Goal: Task Accomplishment & Management: Use online tool/utility

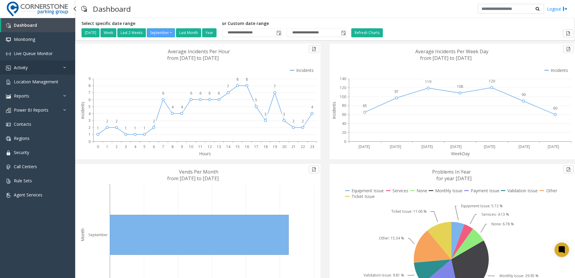
click at [42, 70] on link "Activity" at bounding box center [37, 67] width 75 height 14
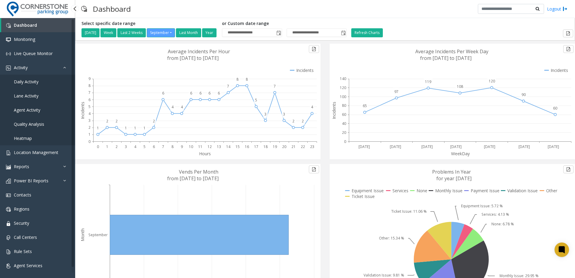
click at [41, 83] on link "Daily Activity" at bounding box center [37, 82] width 75 height 14
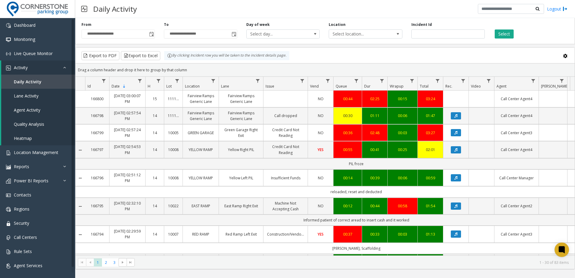
click at [261, 24] on label "Day of week" at bounding box center [257, 24] width 23 height 5
drag, startPoint x: 261, startPoint y: 24, endPoint x: 247, endPoint y: 25, distance: 13.9
click at [247, 25] on label "Day of week" at bounding box center [257, 24] width 23 height 5
click at [82, 25] on label "From" at bounding box center [87, 24] width 10 height 5
drag, startPoint x: 82, startPoint y: 24, endPoint x: 428, endPoint y: 24, distance: 345.9
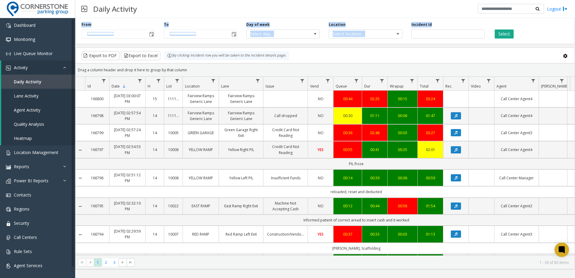
click at [428, 24] on div "**********" at bounding box center [325, 30] width 500 height 29
click at [428, 24] on label "Incident Id" at bounding box center [422, 24] width 20 height 5
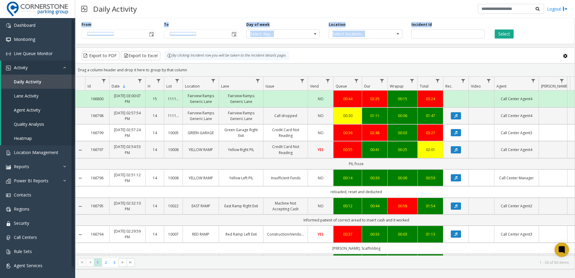
drag, startPoint x: 435, startPoint y: 23, endPoint x: 77, endPoint y: 27, distance: 358.6
click at [77, 27] on div "**********" at bounding box center [325, 30] width 500 height 29
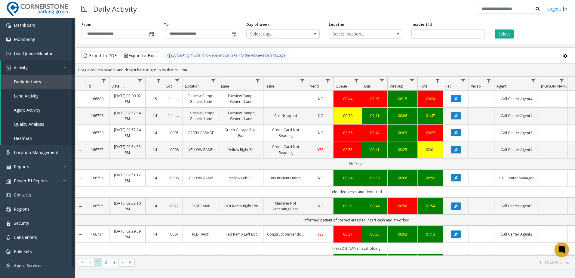
click at [443, 27] on div "Incident Id" at bounding box center [448, 30] width 82 height 17
click at [85, 23] on label "From" at bounding box center [87, 24] width 10 height 5
drag, startPoint x: 85, startPoint y: 23, endPoint x: 429, endPoint y: 27, distance: 343.9
click at [429, 27] on div "**********" at bounding box center [325, 30] width 500 height 29
drag, startPoint x: 429, startPoint y: 27, endPoint x: 417, endPoint y: 13, distance: 18.5
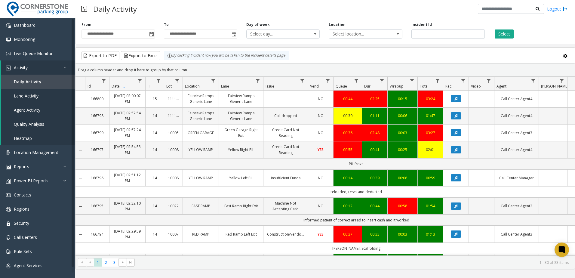
click at [417, 13] on div "Daily Activity Logout" at bounding box center [325, 9] width 500 height 18
click at [551, 38] on div "Select" at bounding box center [530, 30] width 82 height 17
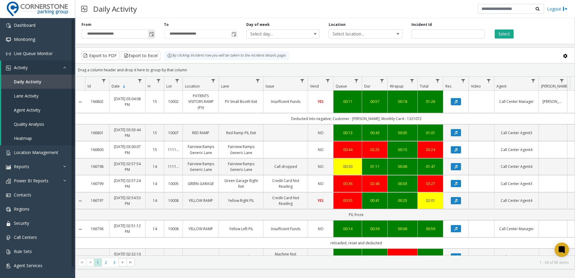
click at [153, 35] on span "Toggle popup" at bounding box center [151, 34] width 5 height 5
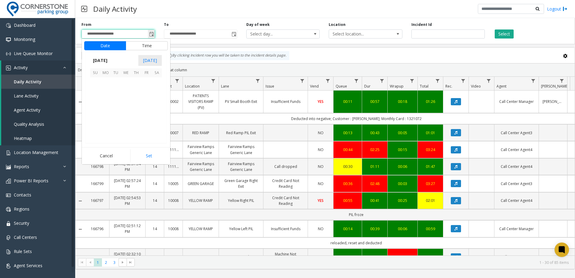
scroll to position [107966, 0]
click at [153, 35] on span "Toggle popup" at bounding box center [151, 34] width 5 height 5
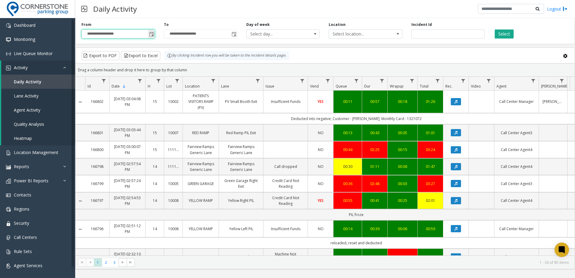
click at [153, 35] on span "Toggle popup" at bounding box center [151, 34] width 5 height 5
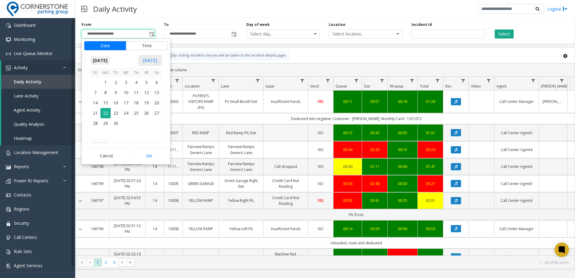
click at [110, 61] on span "[DATE]" at bounding box center [100, 60] width 20 height 9
click at [140, 84] on span "Dec" at bounding box center [140, 81] width 14 height 14
click at [147, 153] on button "Set" at bounding box center [149, 155] width 38 height 13
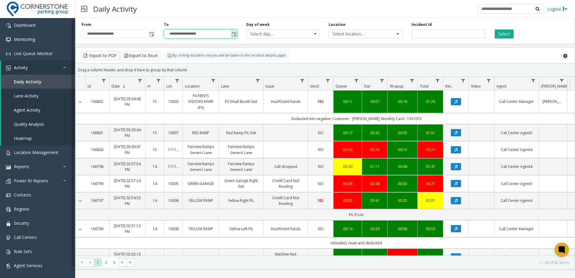
click at [203, 35] on input "**********" at bounding box center [200, 34] width 73 height 8
drag, startPoint x: 203, startPoint y: 35, endPoint x: 173, endPoint y: 36, distance: 30.4
click at [173, 36] on input "**********" at bounding box center [200, 34] width 73 height 8
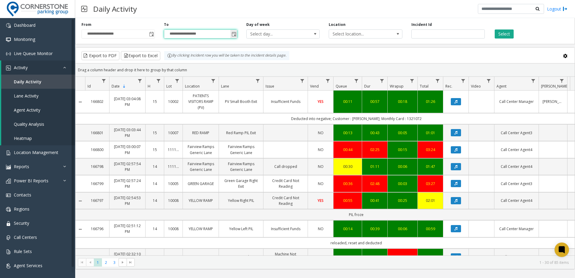
click at [173, 34] on input "**********" at bounding box center [200, 34] width 73 height 8
click at [170, 34] on input "**********" at bounding box center [200, 34] width 73 height 8
click at [236, 34] on span "Toggle popup" at bounding box center [234, 34] width 5 height 5
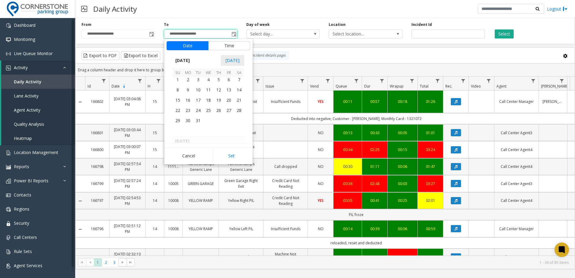
scroll to position [107335, 0]
click at [198, 107] on span "31" at bounding box center [198, 111] width 10 height 10
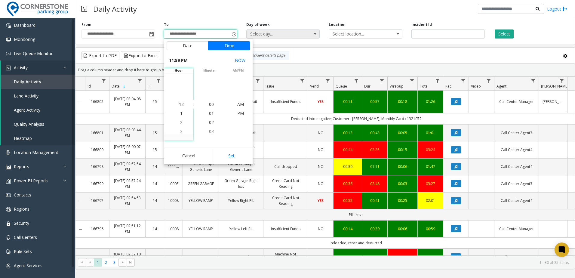
scroll to position [9, 0]
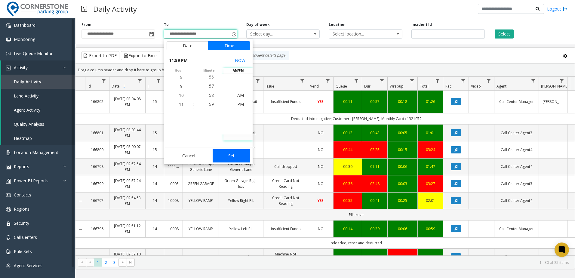
click at [228, 154] on button "Set" at bounding box center [232, 155] width 38 height 13
type input "**********"
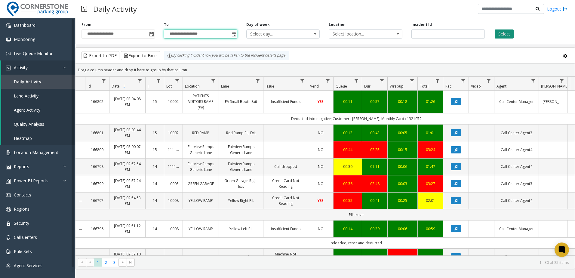
click at [499, 32] on button "Select" at bounding box center [504, 33] width 19 height 9
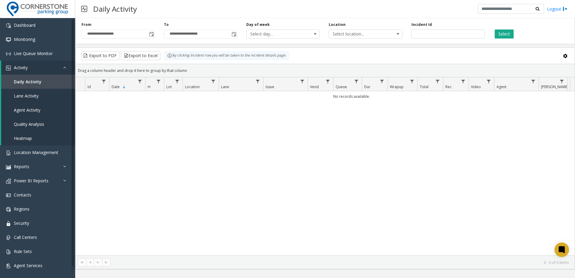
click at [370, 129] on div "No records available." at bounding box center [325, 173] width 499 height 164
click at [154, 35] on span "Toggle popup" at bounding box center [151, 34] width 5 height 5
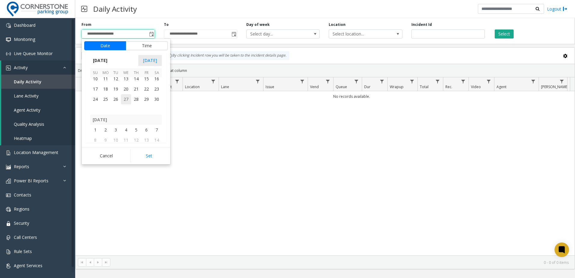
scroll to position [107335, 0]
click at [91, 98] on span "1" at bounding box center [95, 100] width 10 height 10
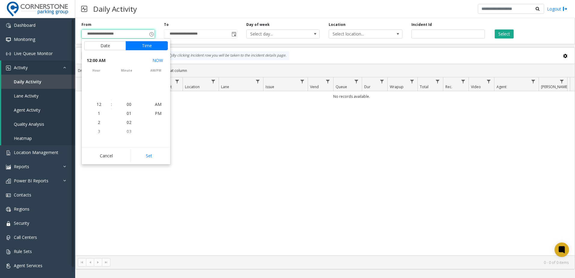
scroll to position [107322, 0]
click at [145, 154] on button "Set" at bounding box center [149, 155] width 38 height 13
type input "**********"
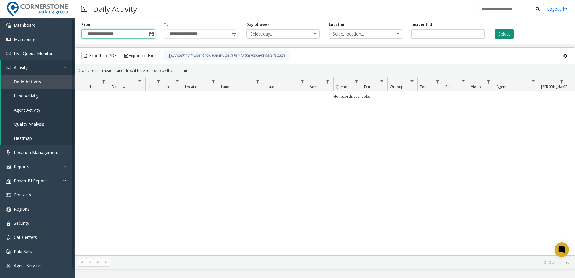
click at [495, 37] on button "Select" at bounding box center [504, 33] width 19 height 9
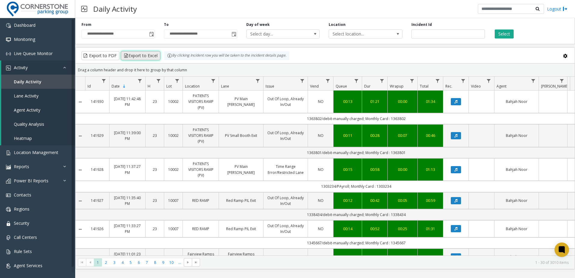
click at [140, 57] on button "Export to Excel" at bounding box center [140, 55] width 39 height 9
click at [156, 44] on div "**********" at bounding box center [325, 143] width 500 height 254
click at [435, 33] on input "number" at bounding box center [448, 33] width 73 height 9
paste input "******"
type input "******"
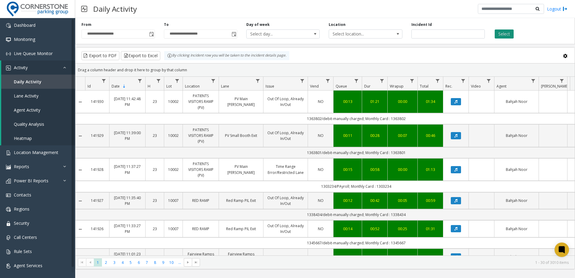
click at [505, 32] on button "Select" at bounding box center [504, 33] width 19 height 9
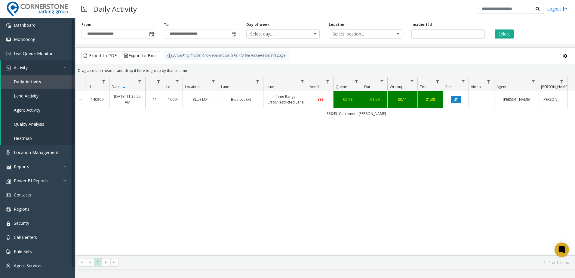
click at [356, 159] on div "140809 [DATE] 11:35:25 AM 11 10004 BLUE LOT Blue Lot Exit Time Range Error/Rest…" at bounding box center [325, 173] width 499 height 164
click at [461, 96] on link "Data table" at bounding box center [456, 99] width 18 height 7
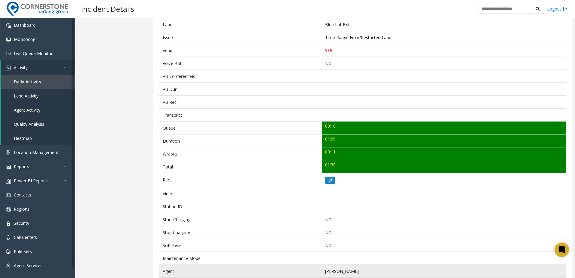
scroll to position [180, 0]
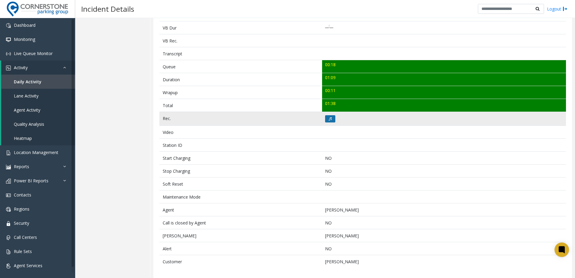
click at [325, 120] on button at bounding box center [330, 118] width 10 height 7
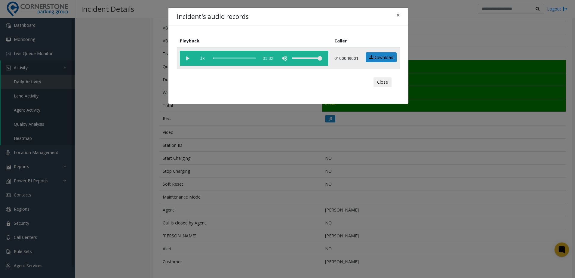
click at [184, 58] on vg-play-pause at bounding box center [187, 58] width 15 height 15
click at [376, 57] on link "Download" at bounding box center [381, 57] width 31 height 10
click at [399, 15] on span "×" at bounding box center [398, 15] width 4 height 8
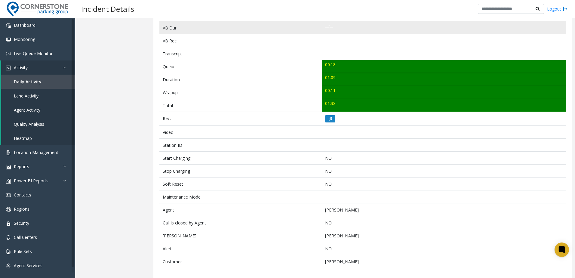
drag, startPoint x: 399, startPoint y: 15, endPoint x: 378, endPoint y: 32, distance: 26.7
click at [378, 32] on td "__:__" at bounding box center [444, 27] width 244 height 13
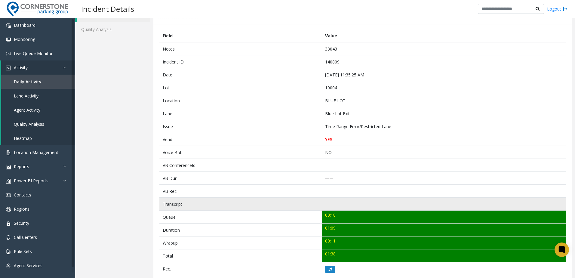
scroll to position [0, 0]
